Goal: Find specific page/section: Find specific page/section

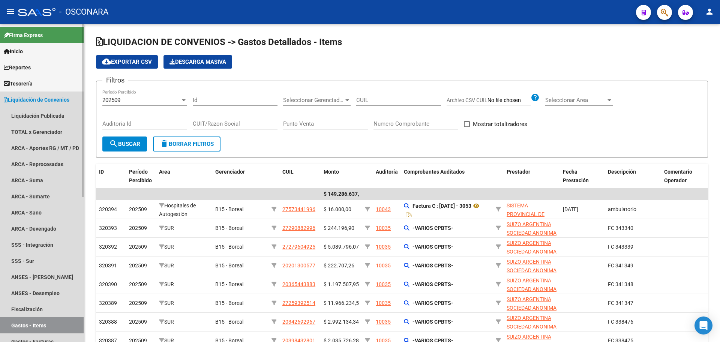
click at [52, 103] on span "Liquidación de Convenios" at bounding box center [37, 100] width 66 height 8
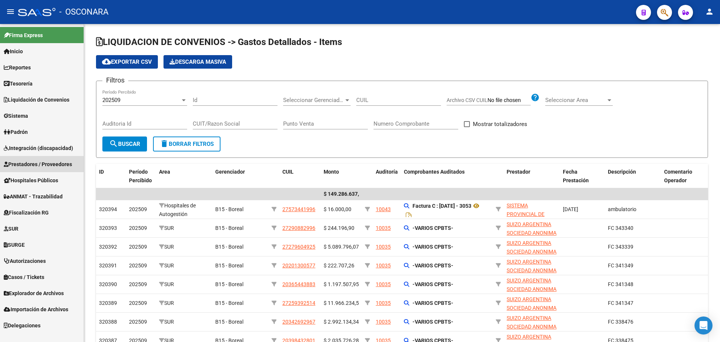
click at [32, 163] on span "Prestadores / Proveedores" at bounding box center [38, 164] width 68 height 8
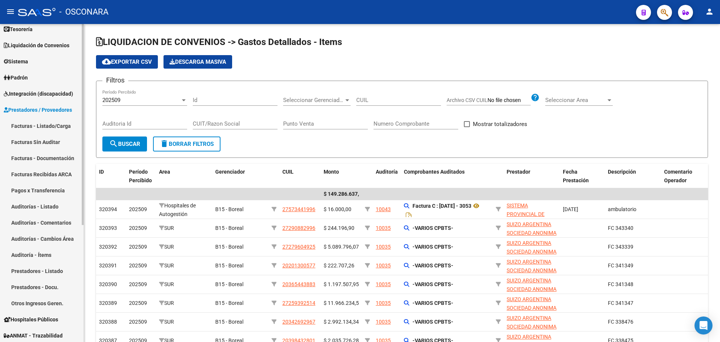
scroll to position [141, 0]
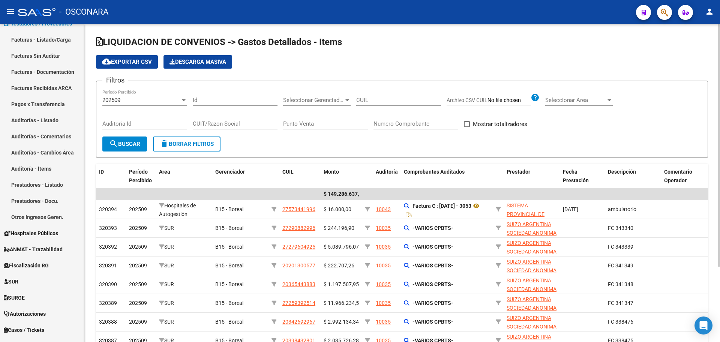
drag, startPoint x: 45, startPoint y: 119, endPoint x: 121, endPoint y: 244, distance: 146.6
click at [45, 119] on link "Auditorías - Listado" at bounding box center [42, 120] width 84 height 16
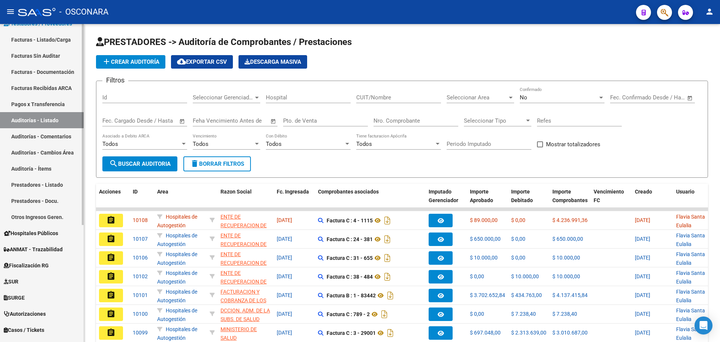
click at [51, 163] on link "Auditoría - Ítems" at bounding box center [42, 168] width 84 height 16
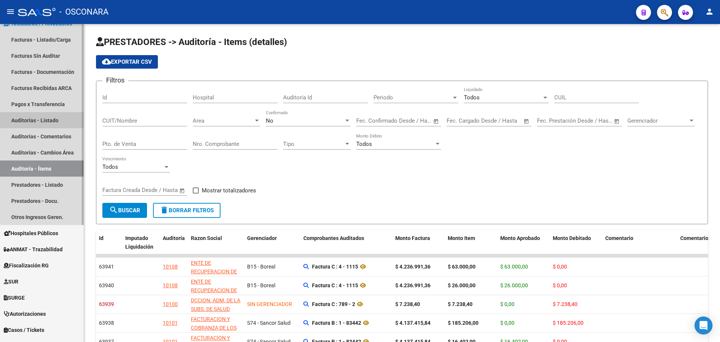
click at [63, 118] on link "Auditorías - Listado" at bounding box center [42, 120] width 84 height 16
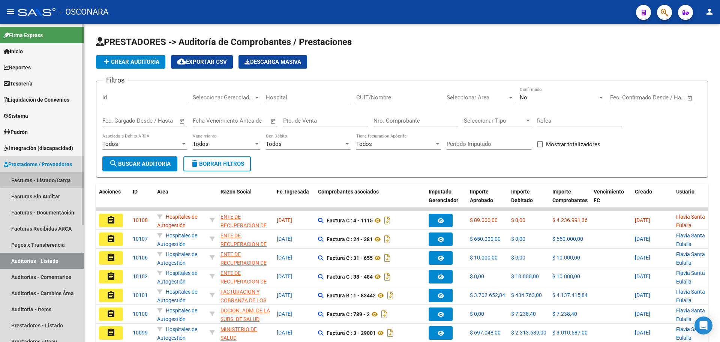
click at [58, 178] on link "Facturas - Listado/Carga" at bounding box center [42, 180] width 84 height 16
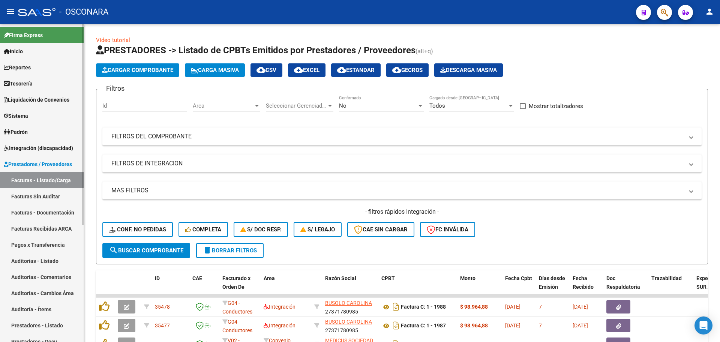
scroll to position [47, 0]
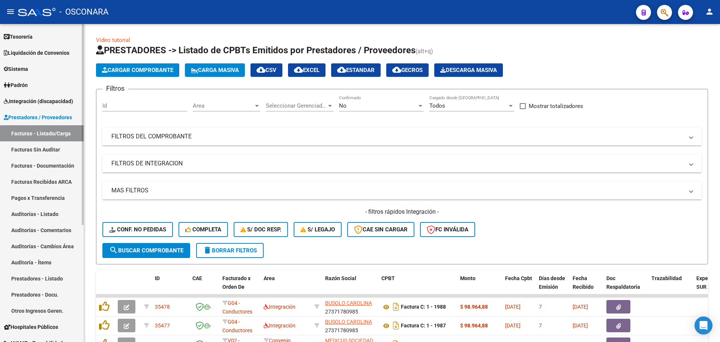
click at [52, 208] on link "Auditorías - Listado" at bounding box center [42, 214] width 84 height 16
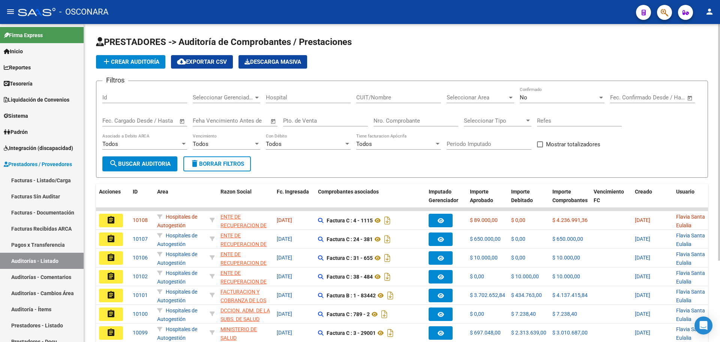
click at [465, 45] on h1 "PRESTADORES -> Auditoría de Comprobantes / Prestaciones" at bounding box center [402, 42] width 612 height 13
click at [238, 93] on div "Seleccionar Gerenciador Seleccionar Gerenciador" at bounding box center [226, 95] width 67 height 16
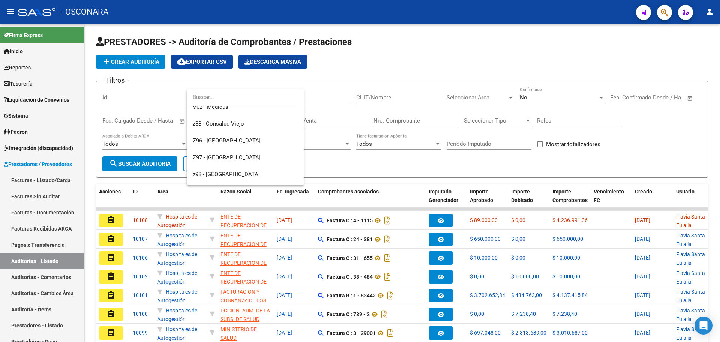
scroll to position [427, 0]
